Goal: Transaction & Acquisition: Purchase product/service

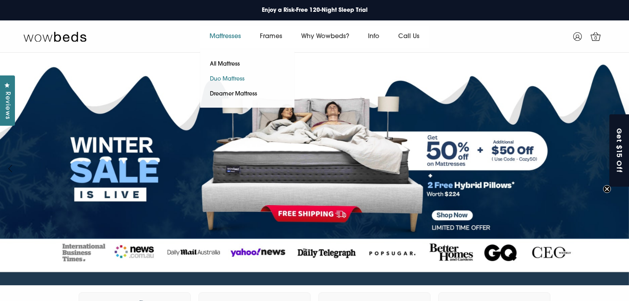
click at [237, 82] on link "Duo Mattress" at bounding box center [227, 79] width 54 height 15
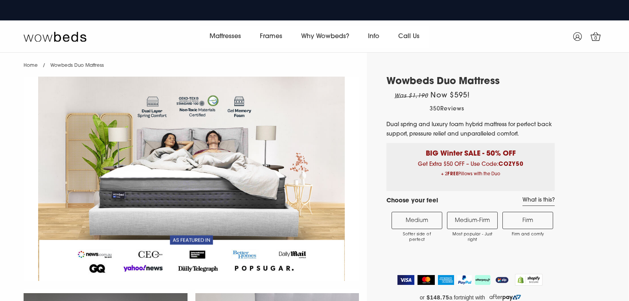
select select "Medium-Firm"
select select "Queen"
